Goal: Task Accomplishment & Management: Manage account settings

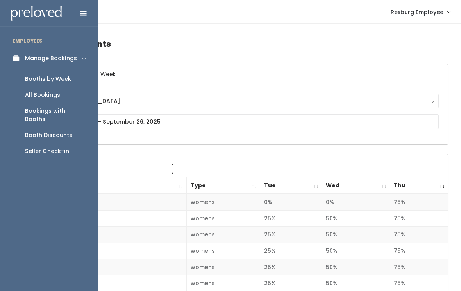
click at [19, 59] on icon at bounding box center [18, 58] width 11 height 7
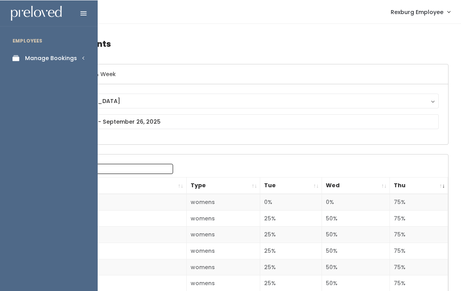
click at [80, 57] on link "Manage Bookings" at bounding box center [49, 58] width 98 height 18
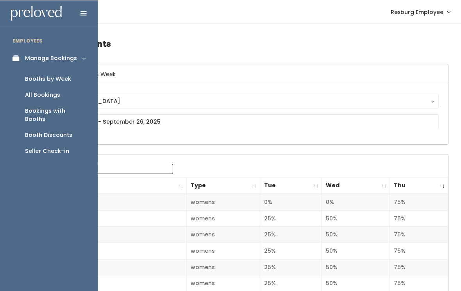
click at [79, 110] on div "Bookings with Booths" at bounding box center [55, 115] width 60 height 16
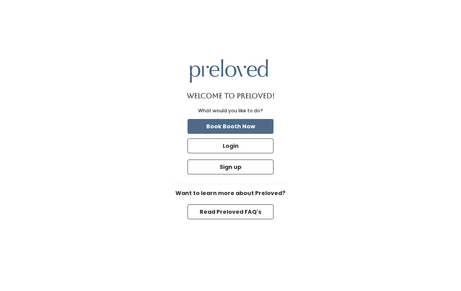
click at [257, 154] on button "Login" at bounding box center [231, 146] width 86 height 15
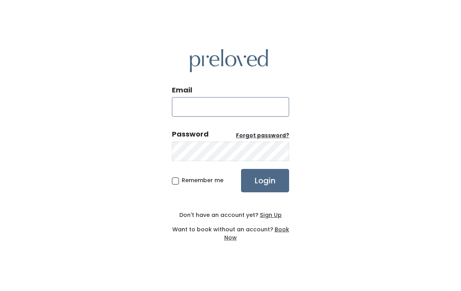
type input "rexburg.store@preloved.love"
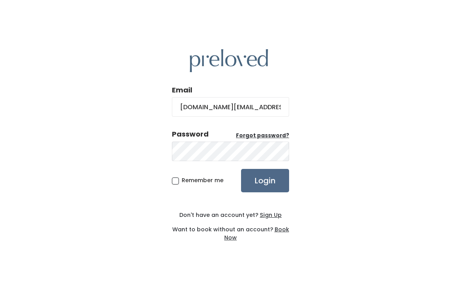
click at [265, 186] on input "Login" at bounding box center [265, 180] width 48 height 23
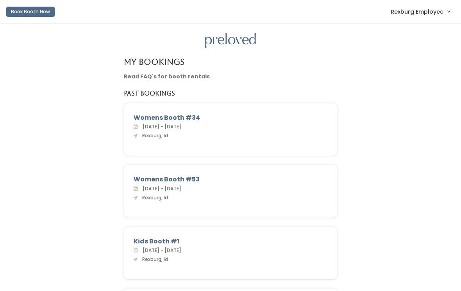
click at [428, 12] on span "Rexburg Employee" at bounding box center [417, 11] width 53 height 9
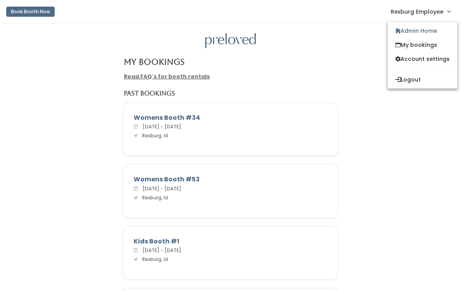
click at [369, 143] on div "Womens Booth #34 Sat. Mar 22 - Fri. Mar 28, 2025 Rexburg, Id" at bounding box center [230, 135] width 445 height 62
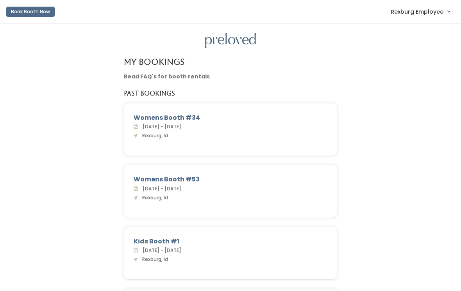
click at [444, 14] on link "Rexburg Employee" at bounding box center [420, 11] width 75 height 17
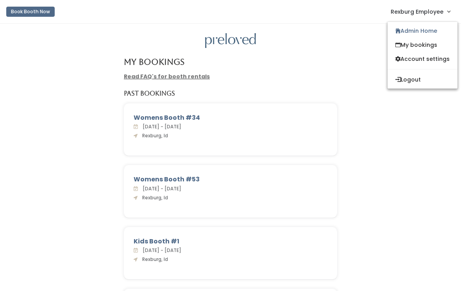
click at [444, 45] on link "My bookings" at bounding box center [423, 45] width 70 height 14
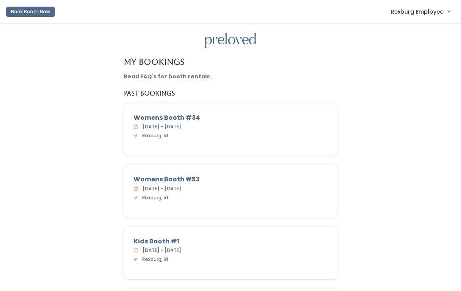
click at [445, 11] on link "Rexburg Employee" at bounding box center [420, 11] width 75 height 17
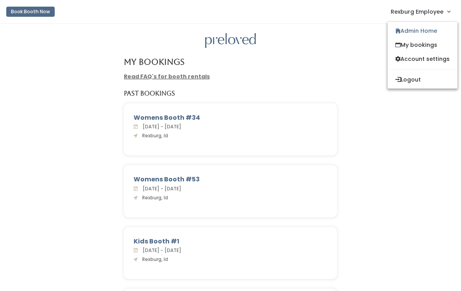
click at [432, 34] on link "Admin Home" at bounding box center [423, 31] width 70 height 14
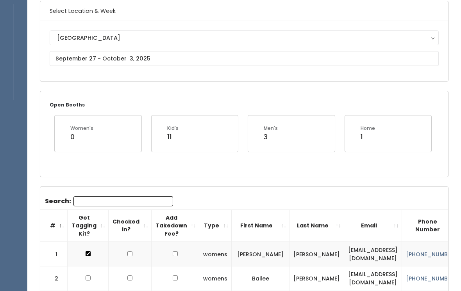
scroll to position [62, 0]
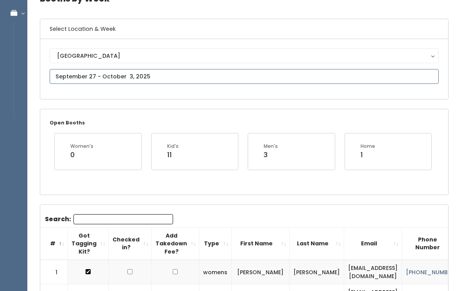
click at [162, 75] on input "text" at bounding box center [244, 77] width 389 height 15
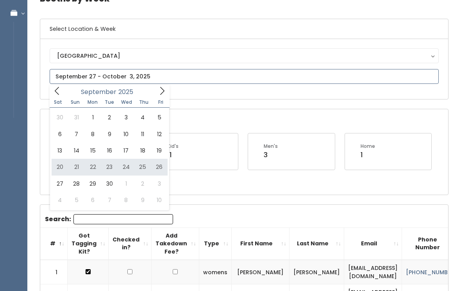
type input "[DATE] to [DATE]"
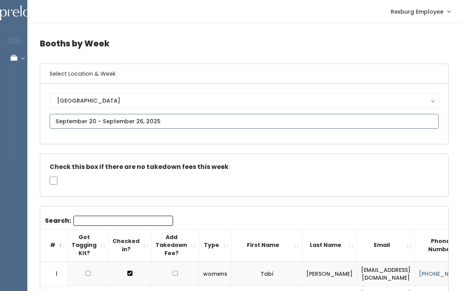
click at [184, 118] on input "text" at bounding box center [244, 121] width 389 height 15
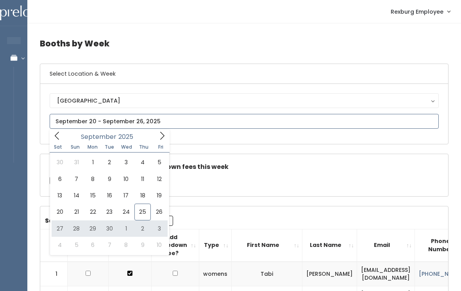
type input "September 27 to October 3"
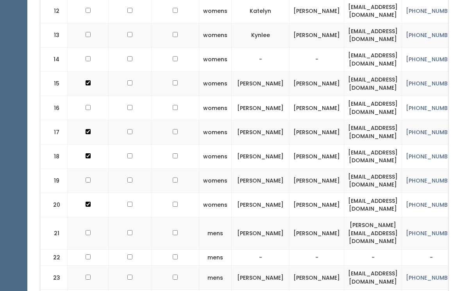
scroll to position [582, 0]
click at [87, 178] on input "checkbox" at bounding box center [88, 180] width 5 height 5
checkbox input "true"
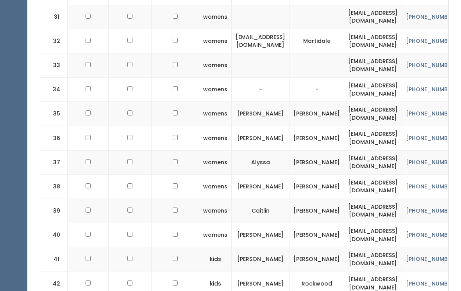
scroll to position [1039, 0]
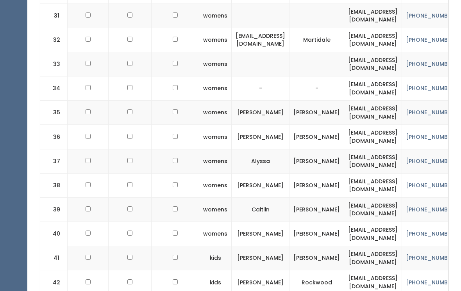
click at [89, 255] on input "checkbox" at bounding box center [88, 257] width 5 height 5
checkbox input "true"
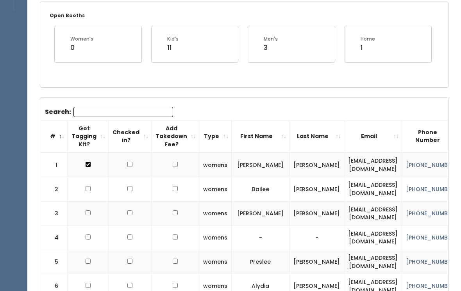
scroll to position [152, 0]
